Goal: Task Accomplishment & Management: Manage account settings

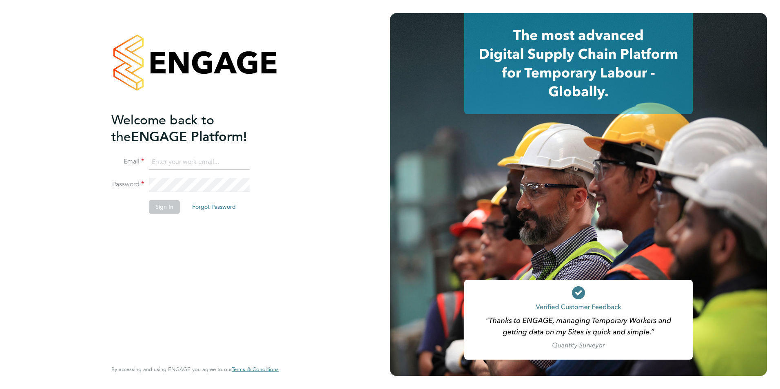
click at [175, 158] on input at bounding box center [199, 162] width 101 height 15
type input "gareth.pond@brightonandhovealbion.com"
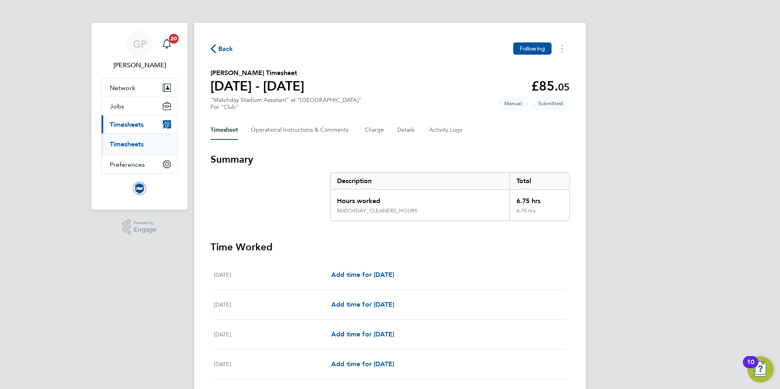
click at [224, 48] on span "Back" at bounding box center [225, 49] width 15 height 10
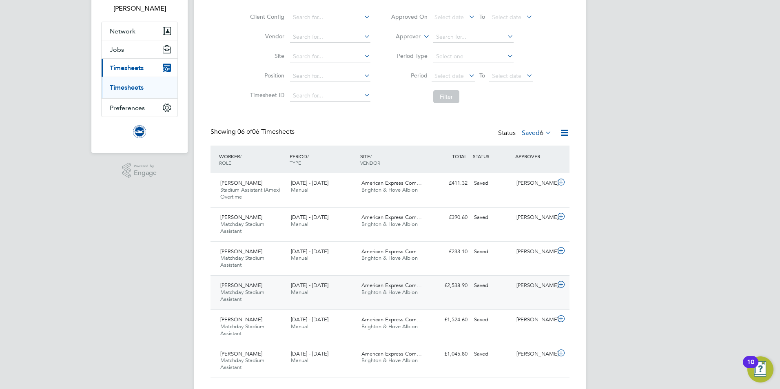
scroll to position [75, 0]
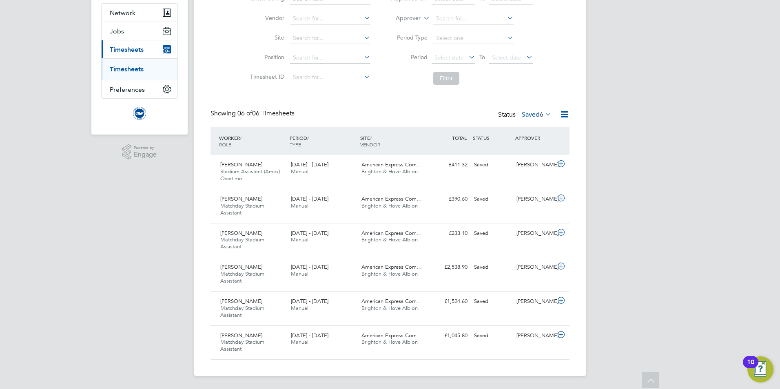
click at [543, 113] on icon at bounding box center [543, 113] width 0 height 11
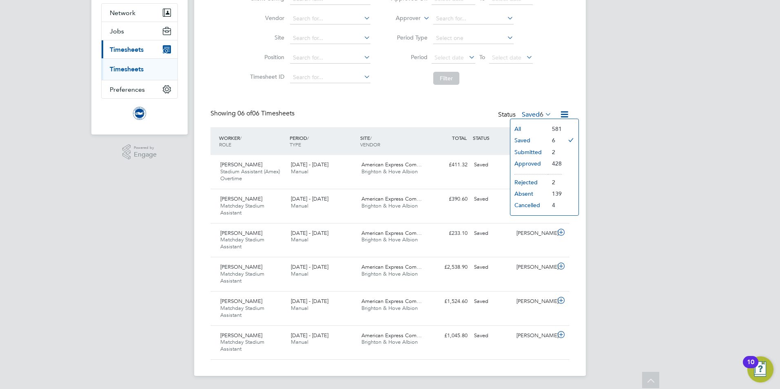
click at [534, 149] on li "Submitted" at bounding box center [529, 151] width 38 height 11
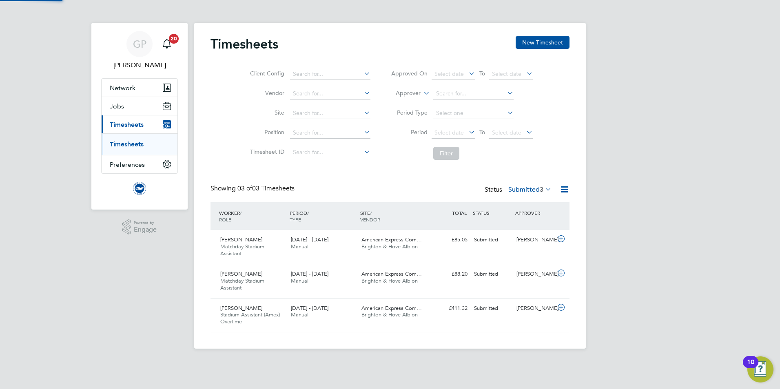
scroll to position [4, 4]
click at [275, 240] on div "Ellie Smith Matchday Stadium Assistant 1 - 31 Aug 2025" at bounding box center [252, 246] width 71 height 27
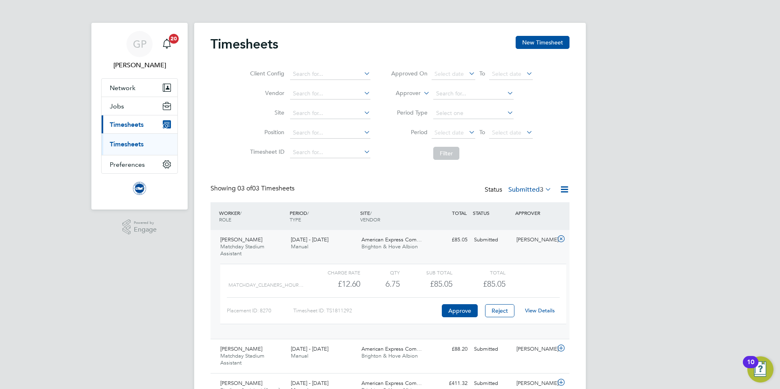
click at [542, 311] on link "View Details" at bounding box center [540, 310] width 30 height 7
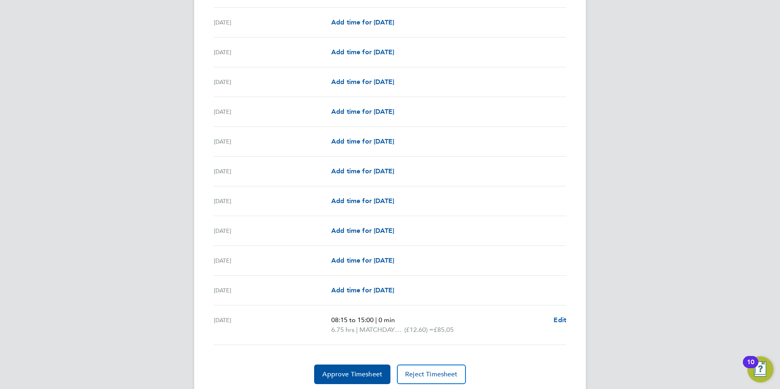
scroll to position [876, 0]
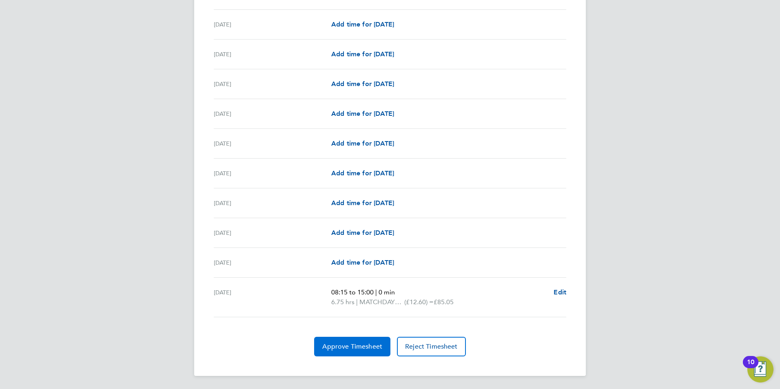
click at [332, 347] on span "Approve Timesheet" at bounding box center [352, 347] width 60 height 8
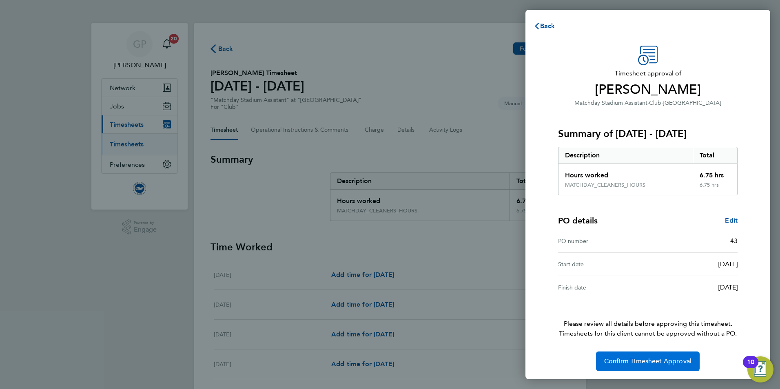
click at [655, 367] on button "Confirm Timesheet Approval" at bounding box center [648, 362] width 104 height 20
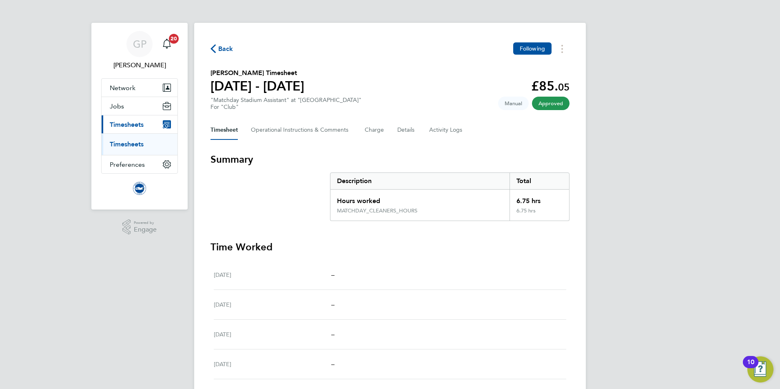
click at [222, 49] on span "Back" at bounding box center [225, 49] width 15 height 10
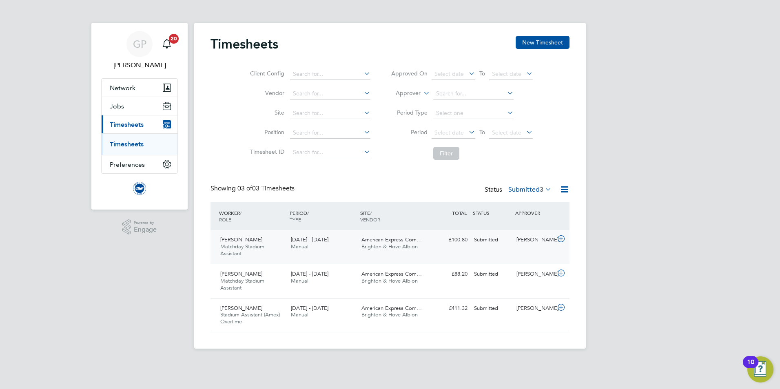
click at [347, 245] on div "[DATE] - [DATE] Manual" at bounding box center [322, 243] width 71 height 20
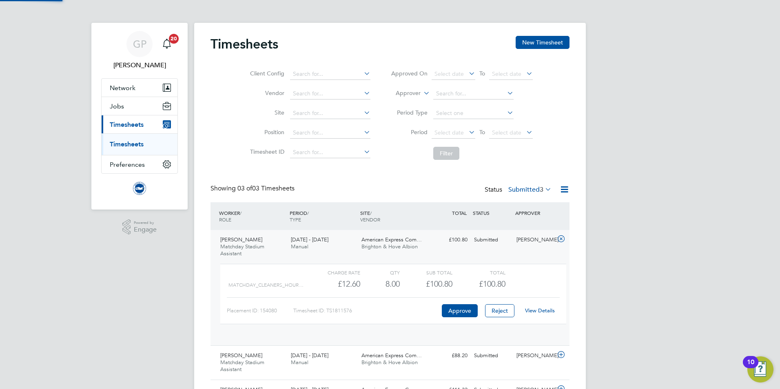
scroll to position [14, 80]
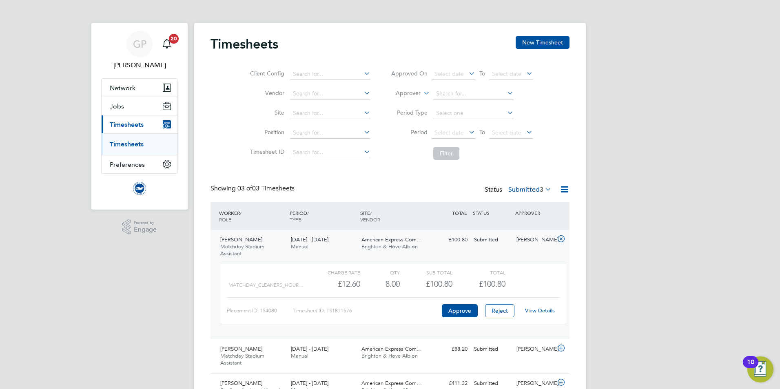
click at [552, 313] on link "View Details" at bounding box center [540, 310] width 30 height 7
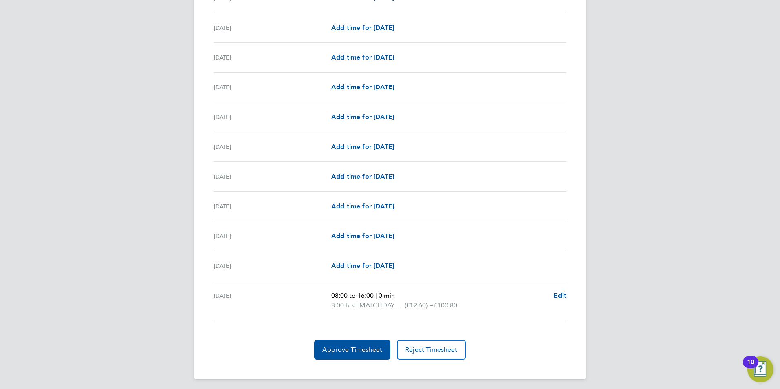
scroll to position [876, 0]
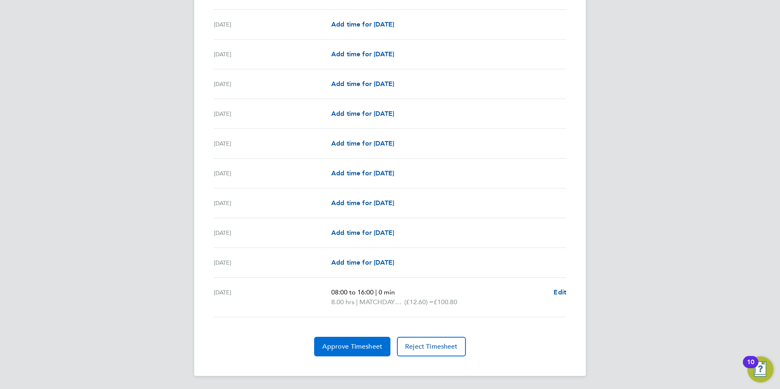
click at [352, 345] on span "Approve Timesheet" at bounding box center [352, 347] width 60 height 8
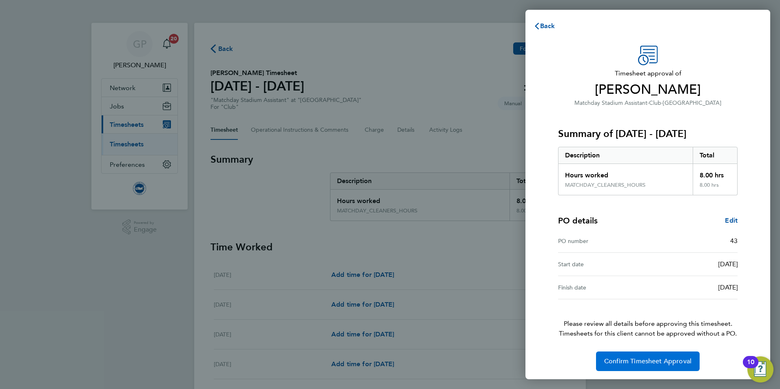
click at [622, 357] on button "Confirm Timesheet Approval" at bounding box center [648, 362] width 104 height 20
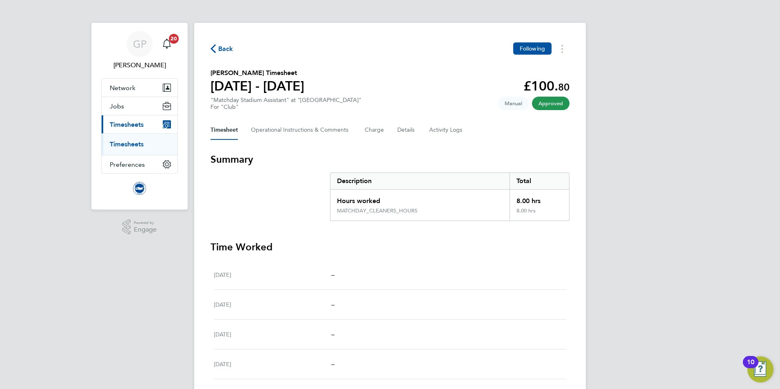
click at [221, 46] on span "Back" at bounding box center [225, 49] width 15 height 10
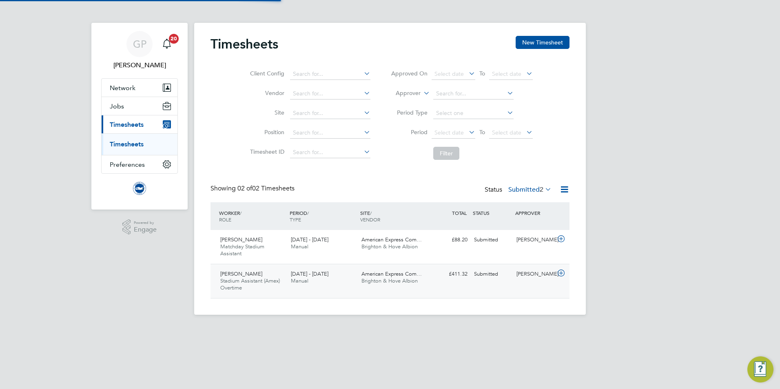
scroll to position [21, 71]
click at [416, 256] on div "Lewis Harland Matchday Stadium Assistant 1 - 31 Aug 2025 1 - 31 Aug 2025 Manual…" at bounding box center [389, 247] width 359 height 34
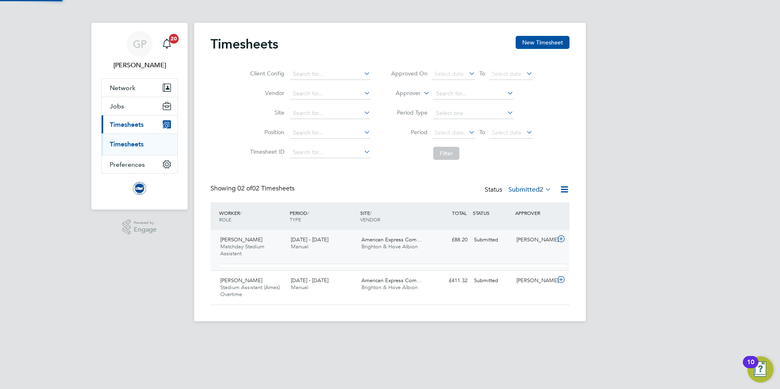
scroll to position [14, 80]
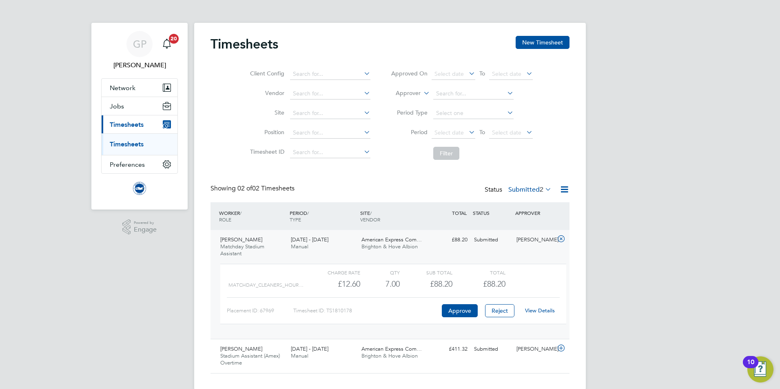
click at [542, 313] on link "View Details" at bounding box center [540, 310] width 30 height 7
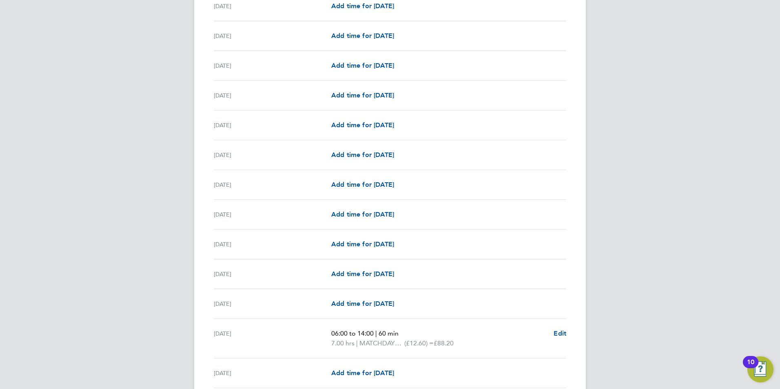
scroll to position [876, 0]
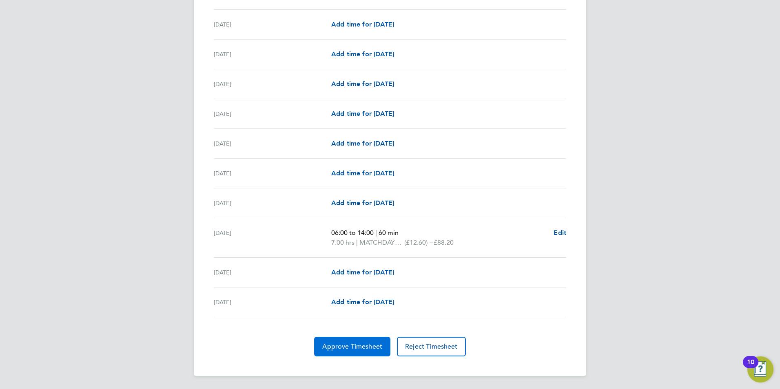
click at [363, 347] on span "Approve Timesheet" at bounding box center [352, 347] width 60 height 8
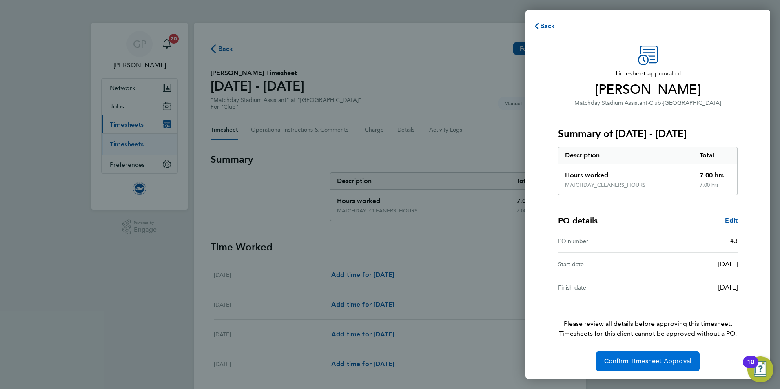
click at [639, 361] on span "Confirm Timesheet Approval" at bounding box center [647, 361] width 87 height 8
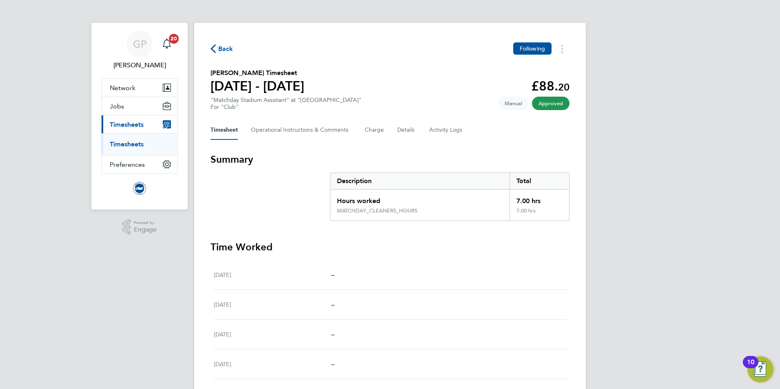
click at [233, 47] on div "Back Following" at bounding box center [389, 48] width 359 height 13
click at [229, 49] on span "Back" at bounding box center [225, 49] width 15 height 10
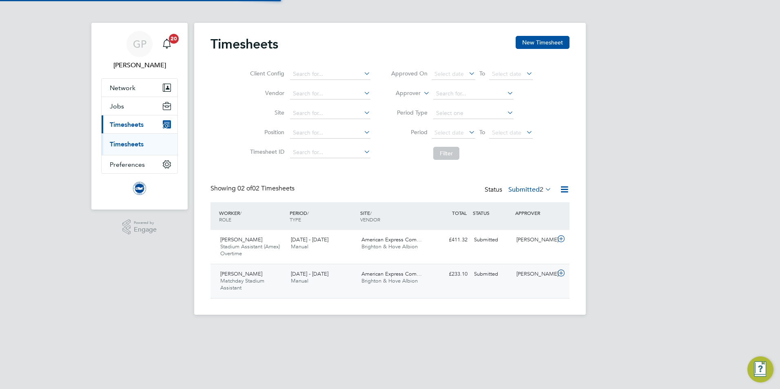
scroll to position [21, 71]
click at [356, 239] on div "1 - 31 Aug 2025 Manual" at bounding box center [322, 243] width 71 height 20
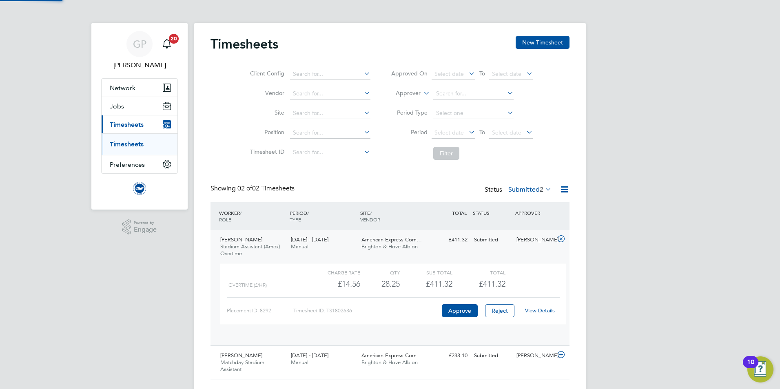
scroll to position [14, 80]
click at [543, 309] on link "View Details" at bounding box center [540, 310] width 30 height 7
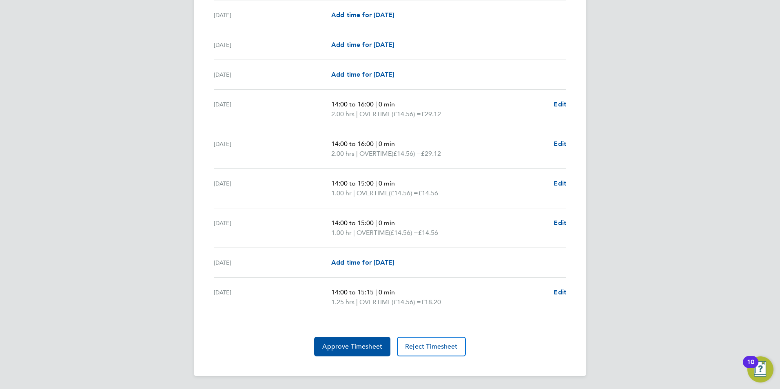
scroll to position [913, 0]
